Goal: Download file/media

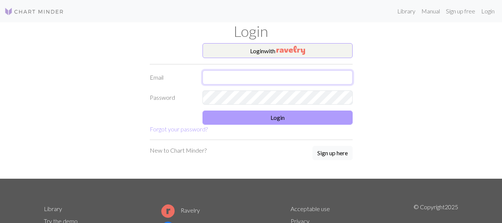
type input "pocaterranati@gmail.com"
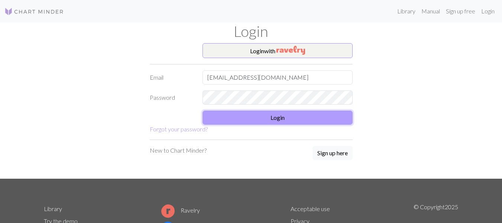
click at [238, 112] on button "Login" at bounding box center [277, 117] width 150 height 14
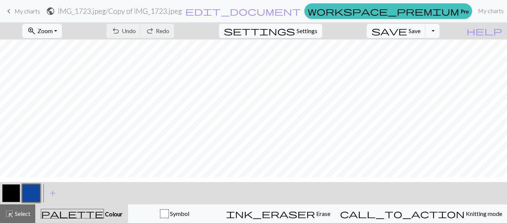
scroll to position [178, 0]
click at [12, 193] on button "button" at bounding box center [11, 193] width 18 height 18
click at [5, 188] on button "button" at bounding box center [11, 193] width 18 height 18
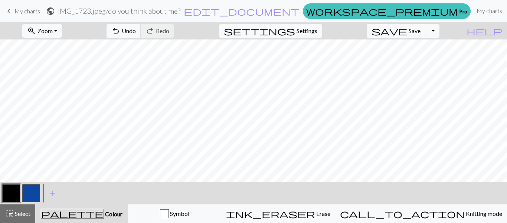
click at [28, 192] on button "button" at bounding box center [31, 193] width 18 height 18
click at [12, 198] on button "button" at bounding box center [11, 193] width 18 height 18
click at [14, 194] on button "button" at bounding box center [11, 193] width 18 height 18
click at [36, 192] on button "button" at bounding box center [31, 193] width 18 height 18
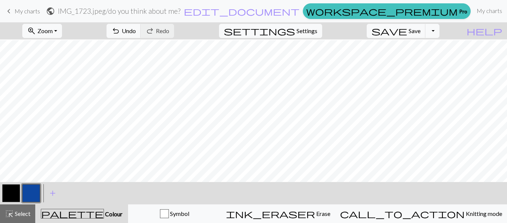
scroll to position [243, 0]
click at [4, 196] on button "button" at bounding box center [11, 193] width 18 height 18
click at [29, 186] on button "button" at bounding box center [31, 193] width 18 height 18
click at [440, 31] on button "Toggle Dropdown" at bounding box center [433, 31] width 14 height 14
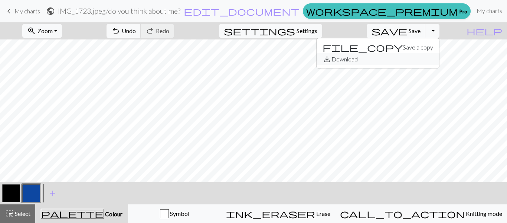
click at [422, 61] on button "save_alt Download" at bounding box center [378, 59] width 123 height 12
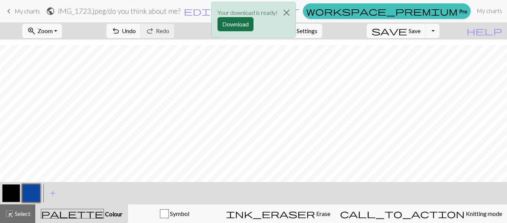
click at [245, 20] on button "Download" at bounding box center [236, 24] width 36 height 14
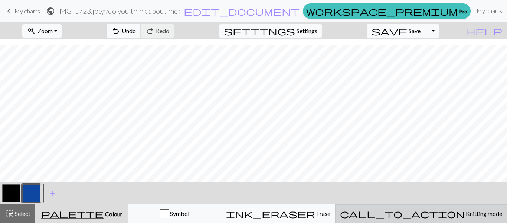
click at [423, 211] on div "call_to_action Knitting mode Knitting mode" at bounding box center [421, 213] width 162 height 9
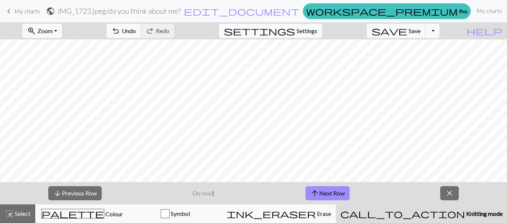
scroll to position [0, 0]
click at [209, 196] on p "On row 1" at bounding box center [203, 192] width 22 height 9
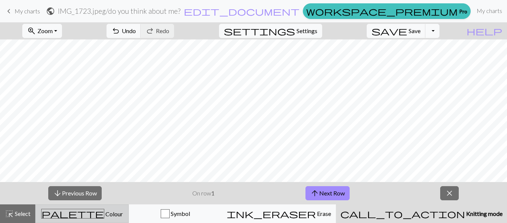
click at [116, 214] on div "palette Colour Colour" at bounding box center [82, 213] width 84 height 10
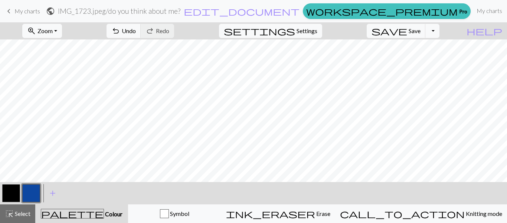
click at [8, 195] on button "button" at bounding box center [11, 193] width 18 height 18
